Goal: Task Accomplishment & Management: Complete application form

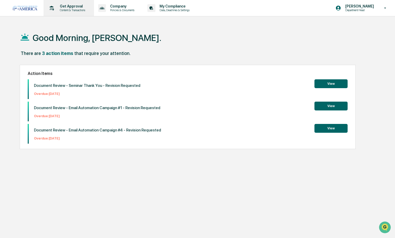
click at [70, 10] on p "Content & Transactions" at bounding box center [72, 10] width 32 height 4
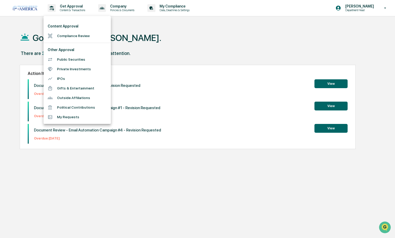
click at [71, 37] on li "Compliance Review" at bounding box center [76, 36] width 67 height 10
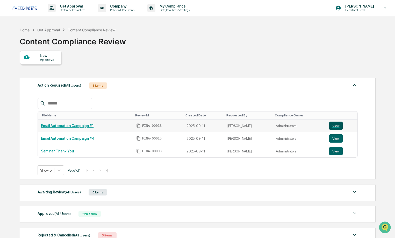
click at [338, 125] on button "View" at bounding box center [335, 125] width 13 height 8
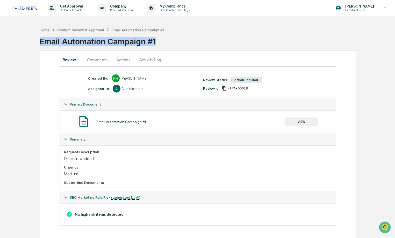
drag, startPoint x: 157, startPoint y: 40, endPoint x: 32, endPoint y: 37, distance: 125.8
click at [32, 37] on div "Home Content Review & Approval Email Automation Campaign #1 Email Automation Ca…" at bounding box center [197, 132] width 395 height 214
copy div "Email Automation Campaign #1"
click at [126, 59] on button "Actions" at bounding box center [123, 59] width 23 height 12
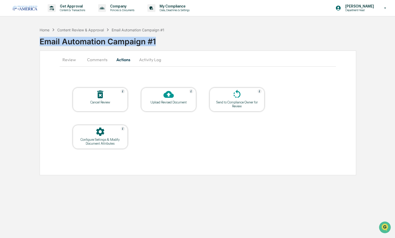
click at [91, 62] on button "Comments" at bounding box center [97, 59] width 29 height 12
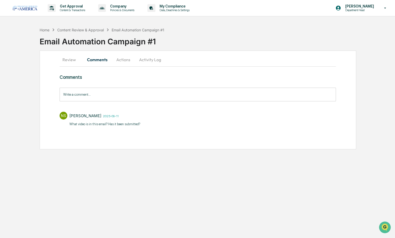
click at [92, 94] on input "Write a comment..." at bounding box center [198, 94] width 276 height 14
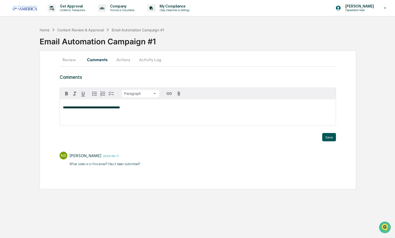
click at [326, 139] on button "Save" at bounding box center [329, 137] width 14 height 8
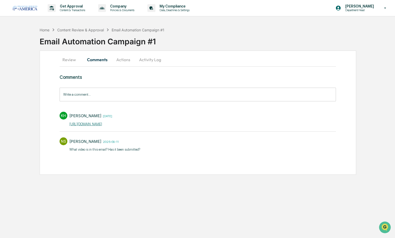
click at [127, 61] on button "Actions" at bounding box center [123, 59] width 23 height 12
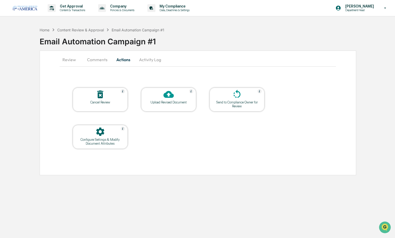
click at [236, 105] on div "Send to Compliance Owner for Review" at bounding box center [237, 104] width 47 height 8
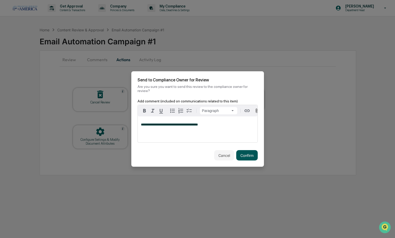
click at [247, 150] on button "Confirm" at bounding box center [246, 155] width 21 height 10
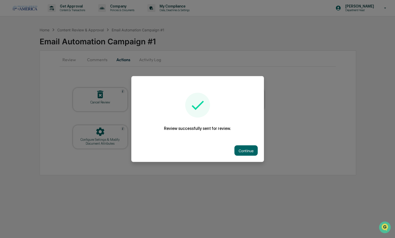
click at [247, 149] on button "Continue" at bounding box center [245, 150] width 23 height 10
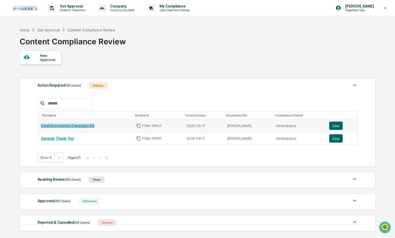
drag, startPoint x: 95, startPoint y: 126, endPoint x: 40, endPoint y: 125, distance: 55.2
click at [40, 125] on td "Email Automation Campaign #4" at bounding box center [85, 125] width 95 height 13
copy link "Email Automation Campaign #4"
click at [335, 127] on button "View" at bounding box center [335, 125] width 13 height 8
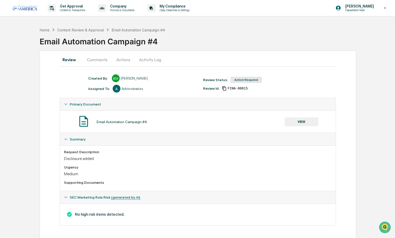
click at [97, 63] on button "Comments" at bounding box center [97, 59] width 29 height 12
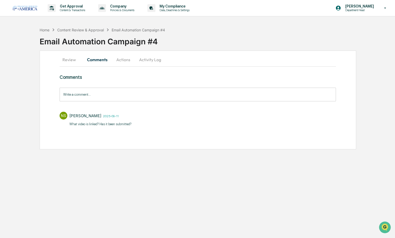
click at [158, 91] on input "Write a comment..." at bounding box center [198, 94] width 276 height 14
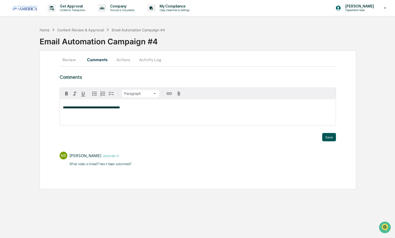
click at [334, 137] on button "Save" at bounding box center [329, 137] width 14 height 8
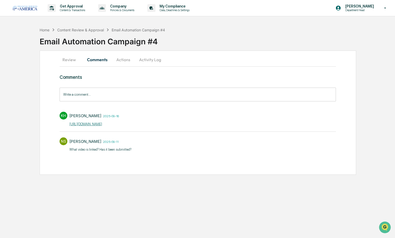
click at [123, 58] on button "Actions" at bounding box center [123, 59] width 23 height 12
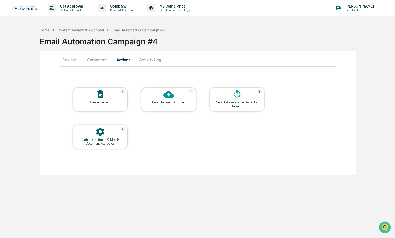
click at [244, 98] on div at bounding box center [237, 94] width 52 height 11
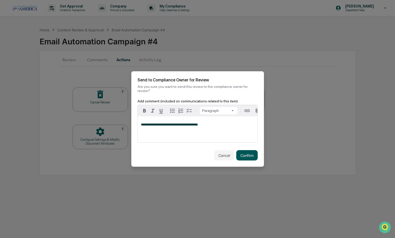
click at [249, 152] on button "Confirm" at bounding box center [246, 155] width 21 height 10
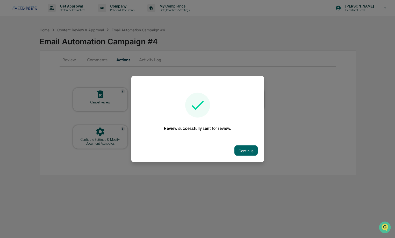
click at [249, 152] on button "Continue" at bounding box center [245, 150] width 23 height 10
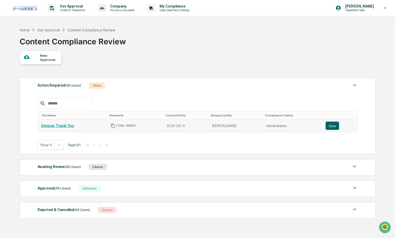
click at [60, 129] on td "Seminar Thank You" at bounding box center [72, 125] width 69 height 12
click at [60, 127] on link "Seminar Thank You" at bounding box center [57, 125] width 33 height 4
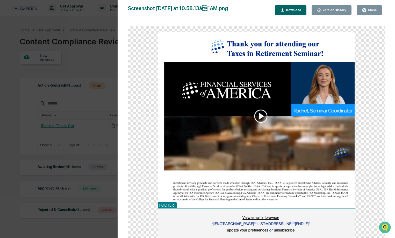
click at [365, 10] on icon "button" at bounding box center [364, 10] width 5 height 5
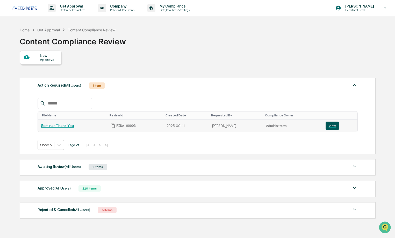
click at [328, 124] on button "View" at bounding box center [331, 125] width 13 height 8
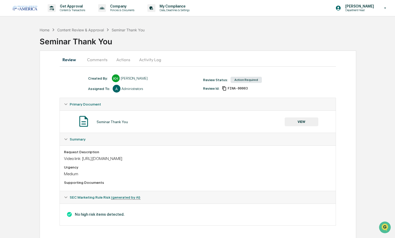
click at [97, 59] on button "Comments" at bounding box center [97, 59] width 29 height 12
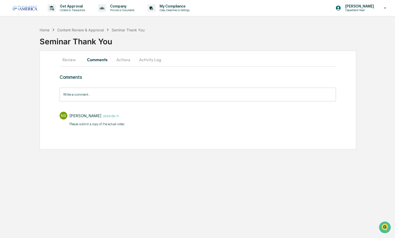
click at [107, 94] on input "Write a comment..." at bounding box center [198, 94] width 276 height 14
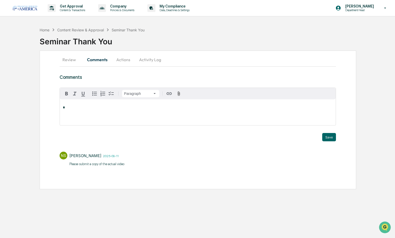
click at [75, 60] on button "Review" at bounding box center [71, 59] width 23 height 12
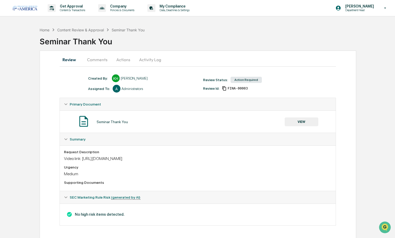
drag, startPoint x: 150, startPoint y: 160, endPoint x: 62, endPoint y: 157, distance: 87.8
click at [62, 157] on div "Request Description Video link: https://fsa1.com/seminar-thank-you Urgency Medi…" at bounding box center [198, 167] width 276 height 45
copy div "Video link: https://fsa1.com/seminar-thank-you"
click at [100, 60] on button "Comments" at bounding box center [97, 59] width 29 height 12
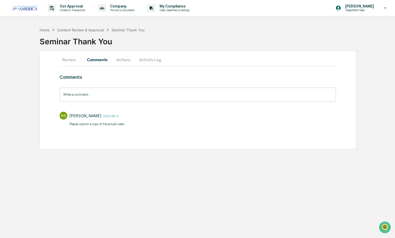
click at [80, 94] on input "Write a comment..." at bounding box center [198, 94] width 276 height 14
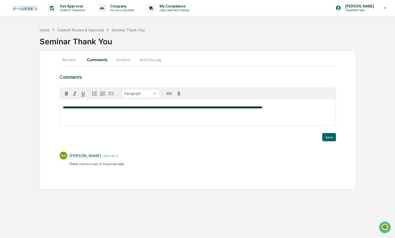
click at [241, 105] on div "**********" at bounding box center [198, 112] width 276 height 26
click at [242, 108] on span "**********" at bounding box center [162, 107] width 199 height 3
drag, startPoint x: 268, startPoint y: 106, endPoint x: -25, endPoint y: 105, distance: 293.0
click at [0, 105] on html "**********" at bounding box center [197, 119] width 395 height 238
copy span "**********"
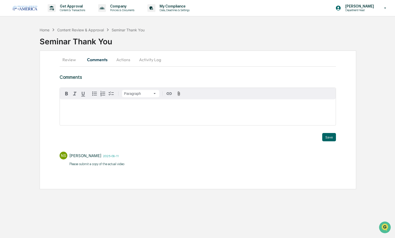
click at [50, 32] on div "Home Content Review & Approval Seminar Thank You" at bounding box center [92, 30] width 105 height 6
click at [47, 31] on div "Home" at bounding box center [45, 30] width 10 height 4
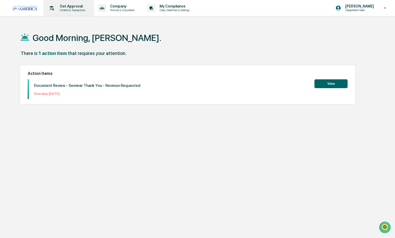
click at [56, 9] on p "Content & Transactions" at bounding box center [72, 10] width 32 height 4
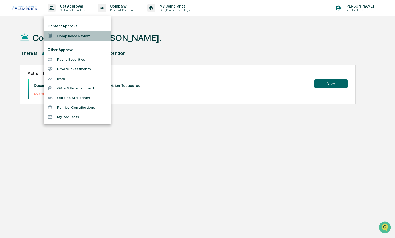
click at [70, 35] on li "Compliance Review" at bounding box center [76, 36] width 67 height 10
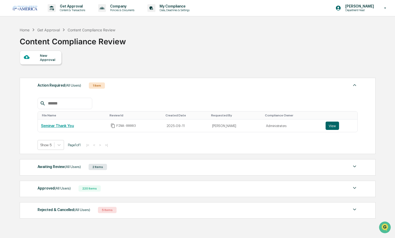
click at [48, 59] on div "New Approval" at bounding box center [48, 57] width 17 height 8
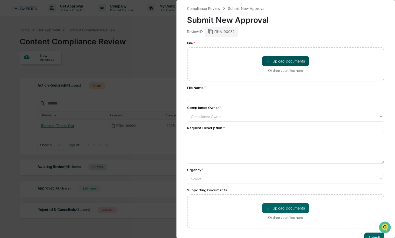
click at [270, 58] on button "＋ Upload Documents" at bounding box center [285, 61] width 47 height 10
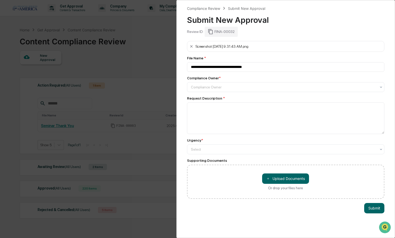
drag, startPoint x: 265, startPoint y: 45, endPoint x: 147, endPoint y: 43, distance: 118.6
click at [147, 43] on div "**********" at bounding box center [197, 119] width 395 height 238
click at [295, 48] on div "Screenshot 2025-09-16 at 9.31.43 AM.png" at bounding box center [285, 46] width 197 height 11
drag, startPoint x: 269, startPoint y: 45, endPoint x: 187, endPoint y: 48, distance: 82.6
click at [187, 48] on div "**********" at bounding box center [285, 119] width 219 height 238
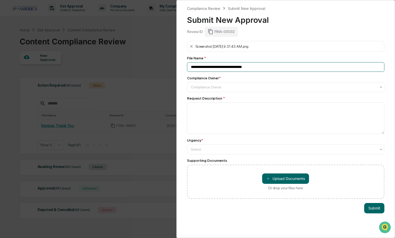
drag, startPoint x: 264, startPoint y: 68, endPoint x: 121, endPoint y: 67, distance: 143.7
click at [121, 67] on div "**********" at bounding box center [197, 119] width 395 height 238
type input "**********"
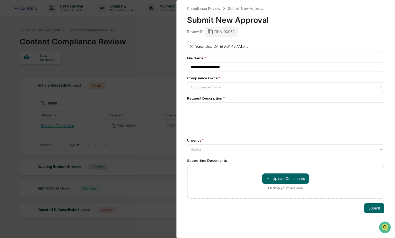
click at [193, 87] on div "Compliance Owner" at bounding box center [284, 87] width 186 height 4
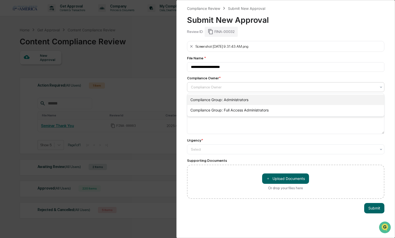
click at [194, 97] on div "Compliance Group: Administrators" at bounding box center [285, 99] width 197 height 10
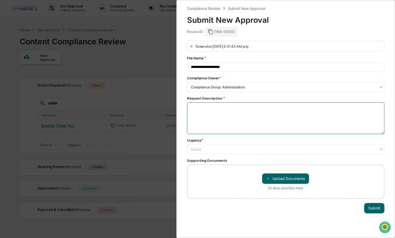
click at [196, 114] on textarea at bounding box center [285, 118] width 197 height 32
paste textarea "**********"
type textarea "**********"
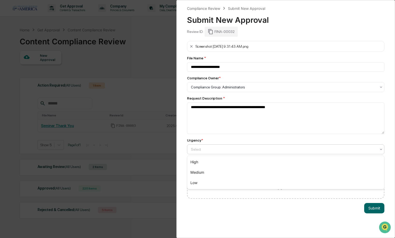
click at [204, 149] on div at bounding box center [284, 149] width 186 height 5
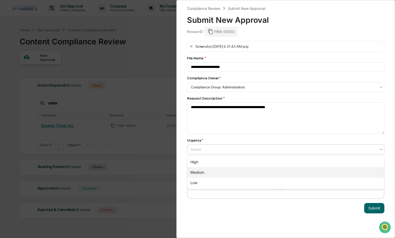
click at [200, 167] on div "Medium" at bounding box center [285, 172] width 197 height 10
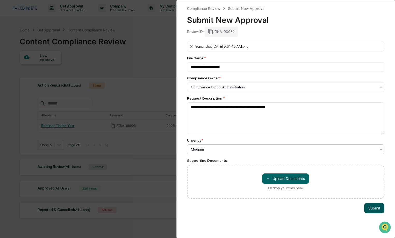
click at [374, 209] on button "Submit" at bounding box center [374, 208] width 20 height 10
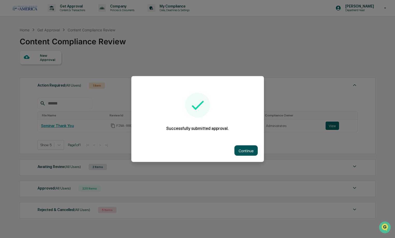
click at [250, 151] on button "Continue" at bounding box center [245, 150] width 23 height 10
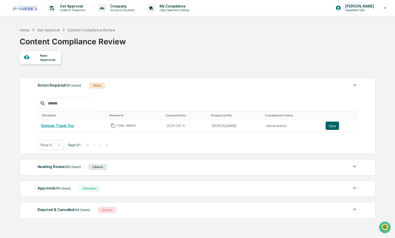
click at [48, 57] on div "New Approval" at bounding box center [48, 57] width 17 height 8
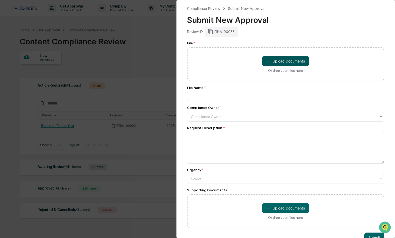
click at [276, 62] on button "＋ Upload Documents" at bounding box center [285, 61] width 47 height 10
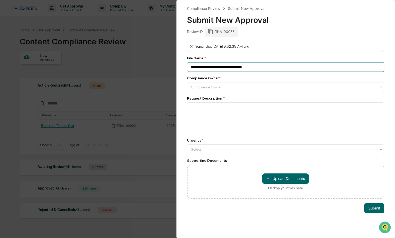
drag, startPoint x: 268, startPoint y: 66, endPoint x: 133, endPoint y: 65, distance: 134.3
click at [133, 65] on div "**********" at bounding box center [197, 119] width 395 height 238
type input "**********"
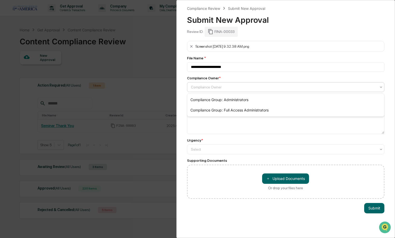
click at [213, 90] on div "Compliance Owner" at bounding box center [283, 86] width 191 height 7
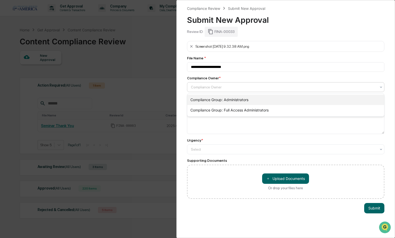
click at [209, 98] on div "Compliance Group: Administrators" at bounding box center [285, 99] width 197 height 10
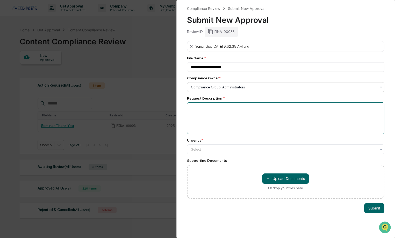
click at [207, 113] on textarea at bounding box center [285, 118] width 197 height 32
paste textarea "**********"
type textarea "**********"
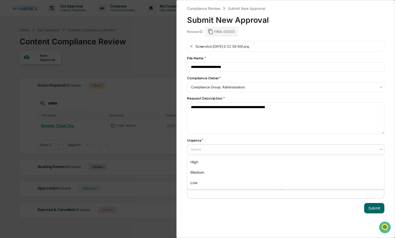
click at [198, 152] on div "Select" at bounding box center [283, 148] width 191 height 7
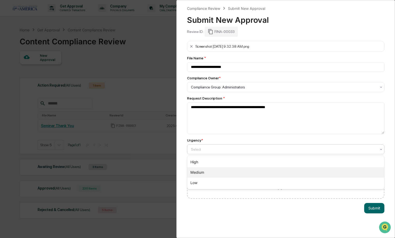
click at [200, 174] on div "Medium" at bounding box center [285, 172] width 197 height 10
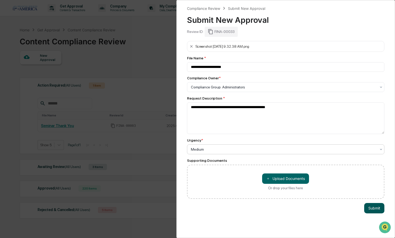
click at [368, 208] on button "Submit" at bounding box center [374, 208] width 20 height 10
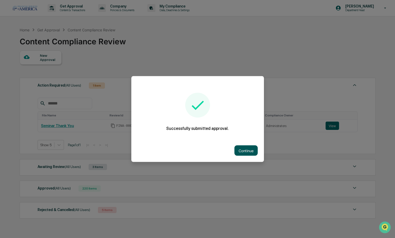
click at [247, 151] on button "Continue" at bounding box center [245, 150] width 23 height 10
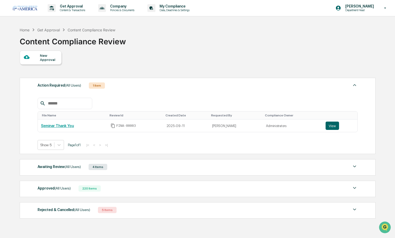
click at [42, 57] on div "New Approval" at bounding box center [48, 57] width 17 height 8
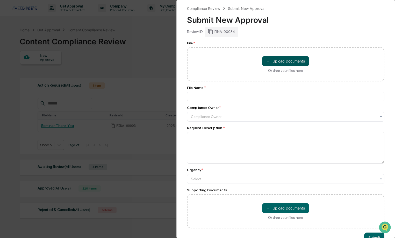
click at [265, 62] on button "＋ Upload Documents" at bounding box center [285, 61] width 47 height 10
click at [281, 60] on button "＋ Upload Documents" at bounding box center [285, 61] width 47 height 10
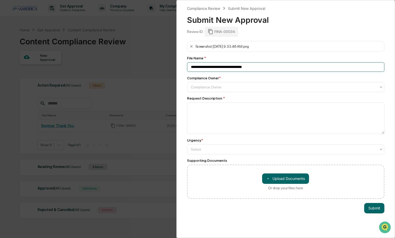
drag, startPoint x: 272, startPoint y: 68, endPoint x: 132, endPoint y: 66, distance: 139.3
click at [132, 66] on div "**********" at bounding box center [197, 119] width 395 height 238
type input "**********"
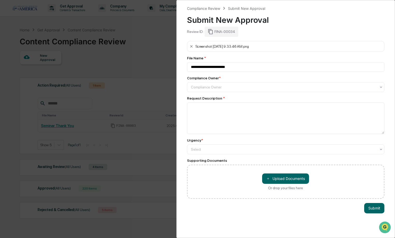
click at [188, 82] on div "Compliance Owner * Compliance Owner" at bounding box center [285, 84] width 197 height 16
click at [192, 86] on div "Compliance Owner" at bounding box center [284, 87] width 186 height 4
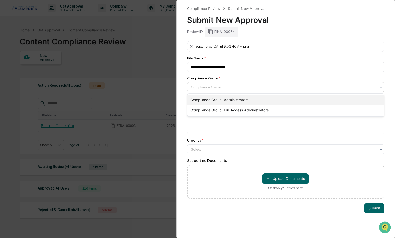
click at [197, 100] on div "Compliance Group: Administrators" at bounding box center [285, 99] width 197 height 10
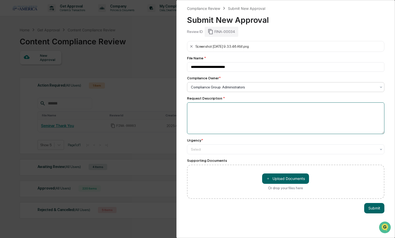
click at [197, 113] on textarea at bounding box center [285, 118] width 197 height 32
paste textarea "**********"
type textarea "**********"
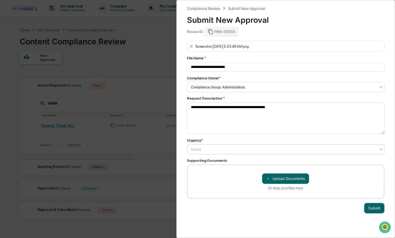
click at [207, 149] on div at bounding box center [284, 149] width 186 height 5
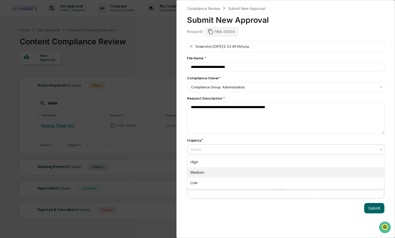
click at [206, 174] on div "Medium" at bounding box center [285, 172] width 197 height 10
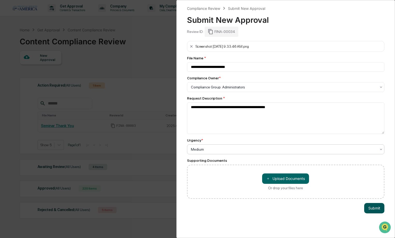
click at [367, 205] on button "Submit" at bounding box center [374, 208] width 20 height 10
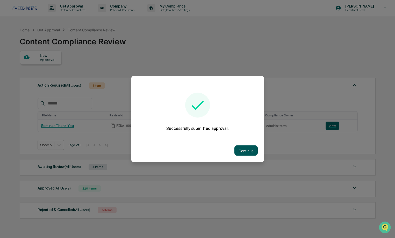
click at [251, 147] on button "Continue" at bounding box center [245, 150] width 23 height 10
